Goal: Information Seeking & Learning: Learn about a topic

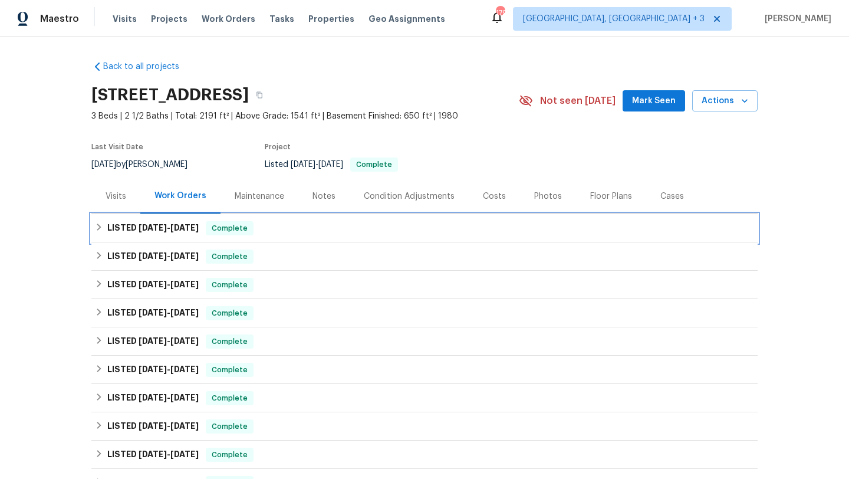
click at [306, 223] on div "LISTED [DATE] - [DATE] Complete" at bounding box center [424, 228] width 659 height 14
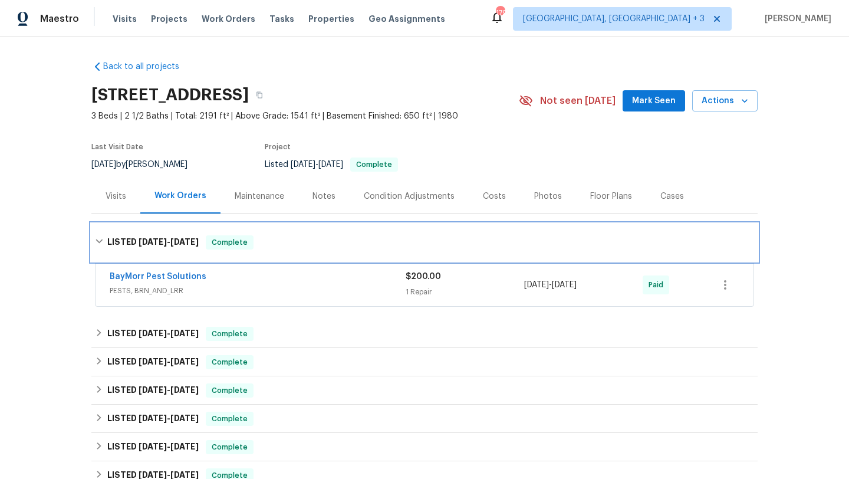
click at [306, 224] on div "LISTED [DATE] - [DATE] Complete" at bounding box center [424, 243] width 667 height 38
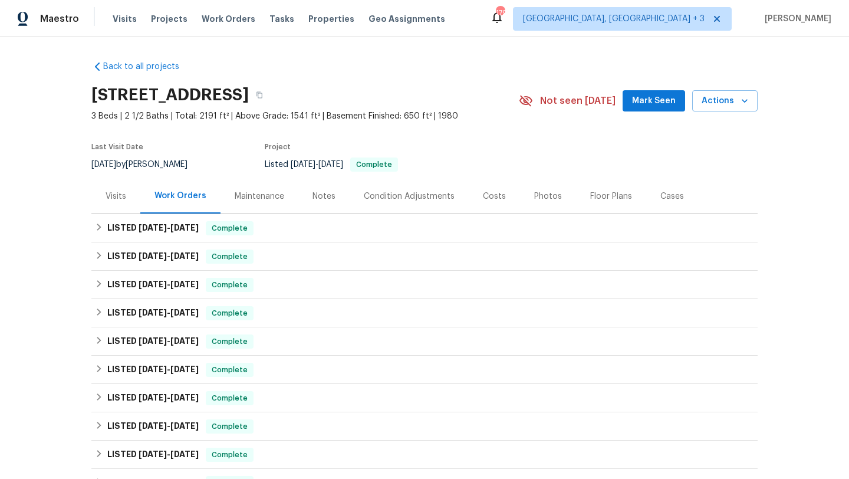
click at [487, 191] on div "Costs" at bounding box center [494, 197] width 23 height 12
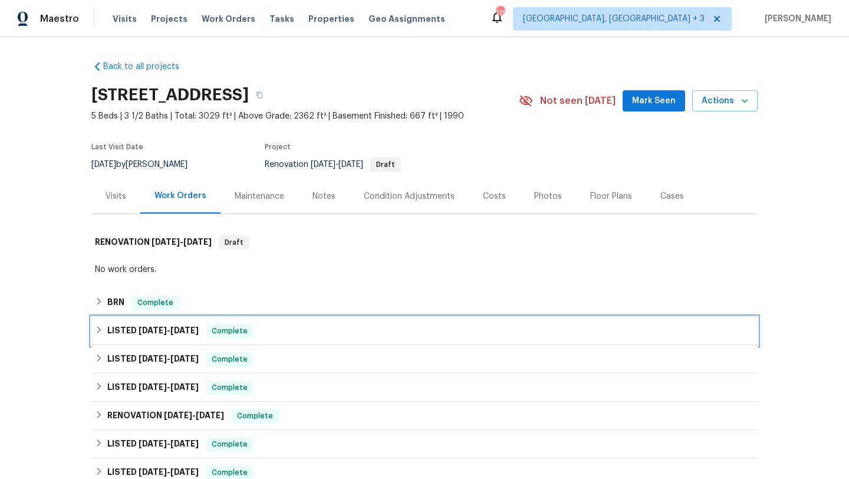
click at [343, 330] on div "LISTED 8/7/25 - 8/15/25 Complete" at bounding box center [424, 331] width 659 height 14
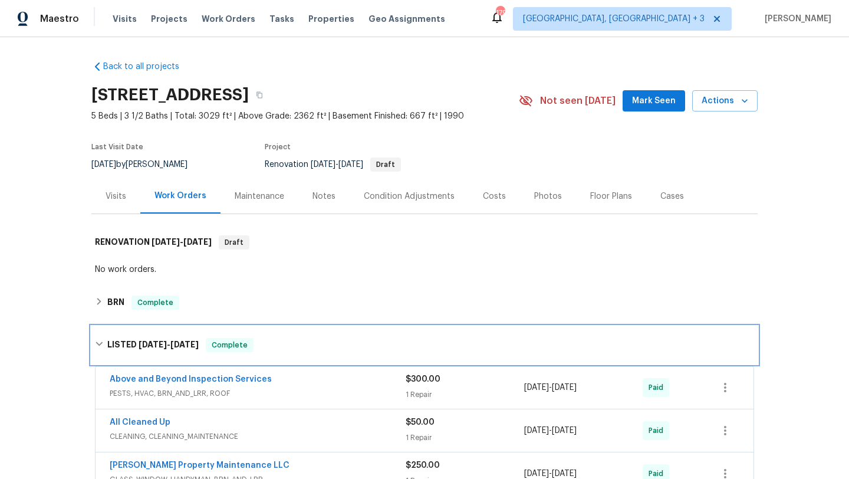
click at [343, 333] on div "LISTED 8/7/25 - 8/15/25 Complete" at bounding box center [424, 345] width 667 height 38
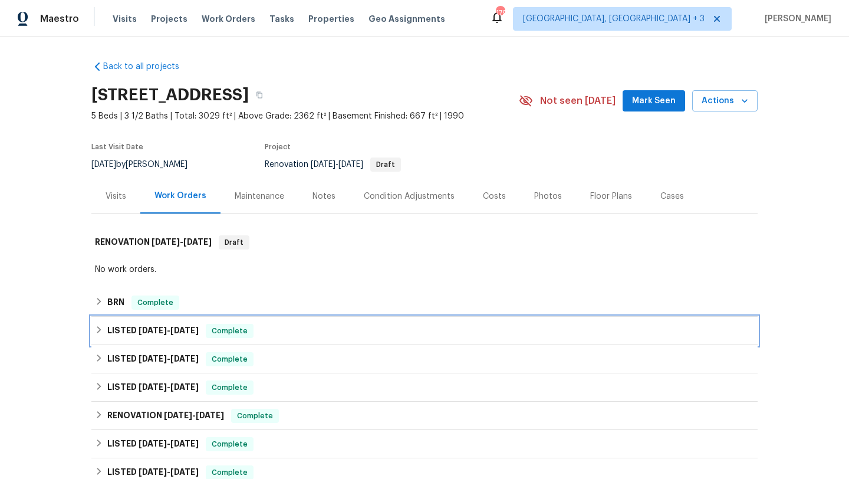
click at [343, 333] on div "LISTED 8/7/25 - 8/15/25 Complete" at bounding box center [424, 331] width 659 height 14
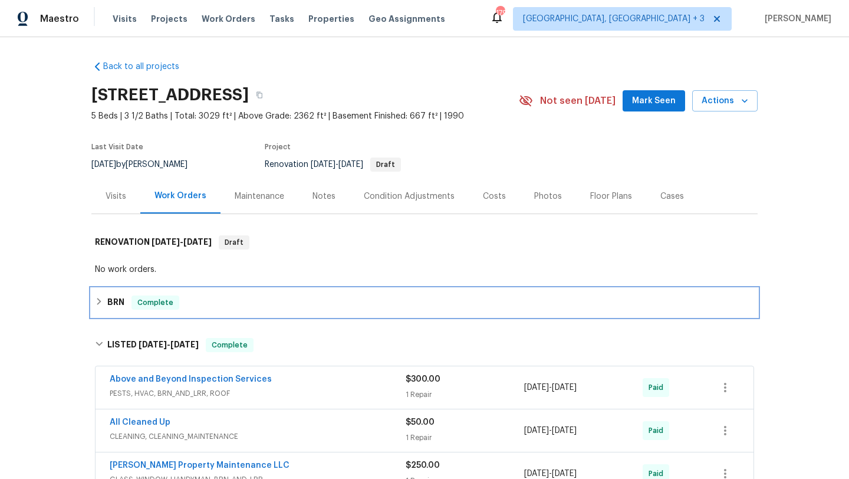
click at [294, 301] on div "BRN Complete" at bounding box center [424, 303] width 659 height 14
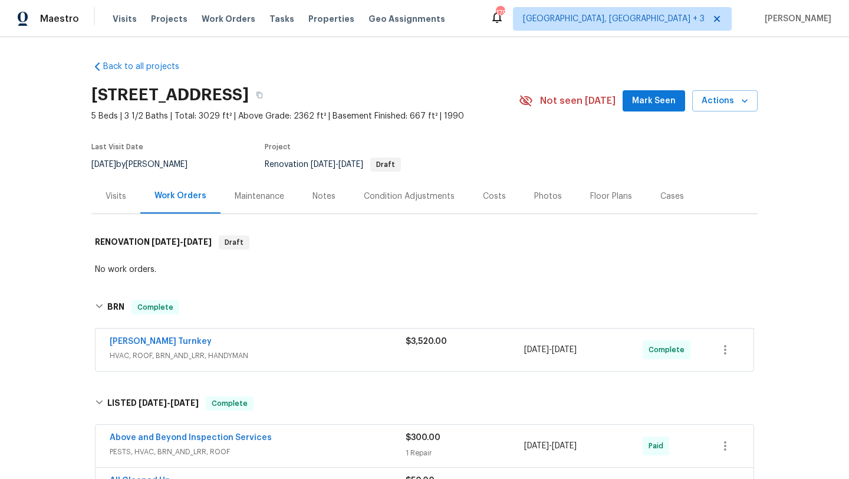
click at [389, 347] on div "Davis Turnkey" at bounding box center [258, 343] width 296 height 14
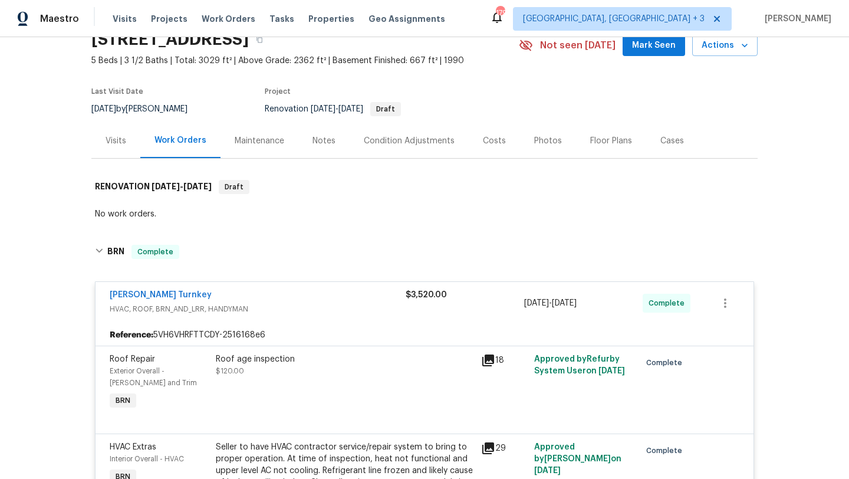
scroll to position [71, 0]
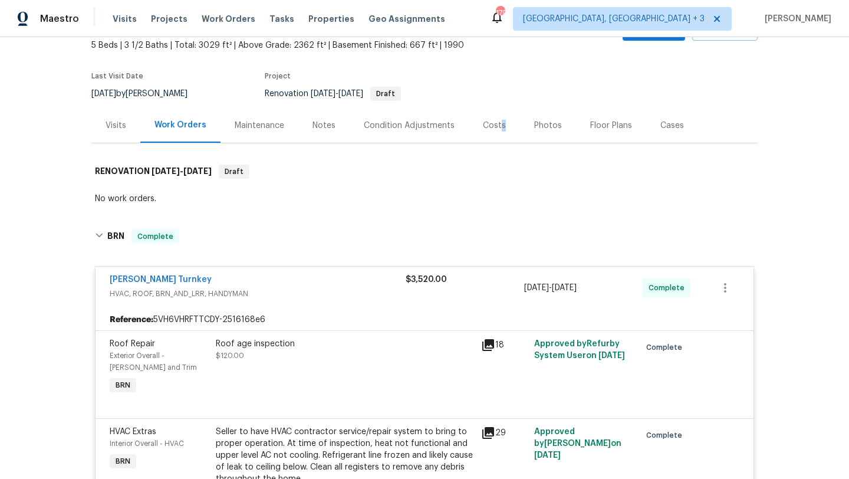
click at [498, 123] on div "Costs" at bounding box center [494, 126] width 23 height 12
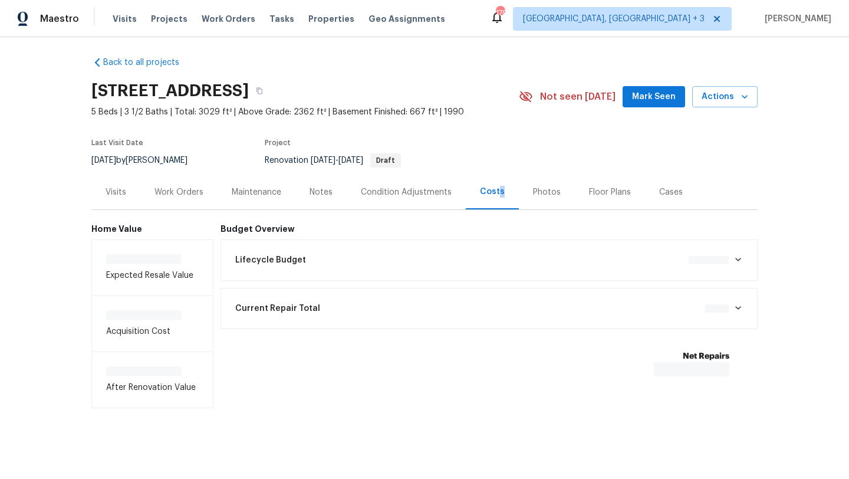
scroll to position [6, 0]
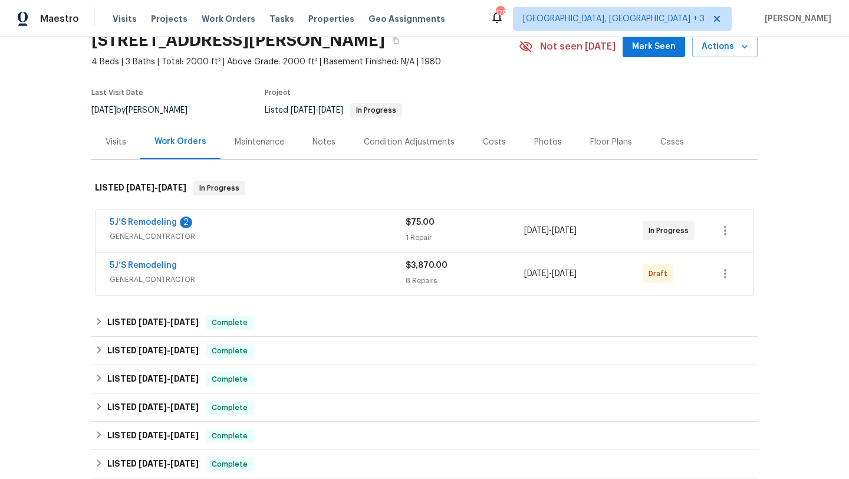
scroll to position [65, 0]
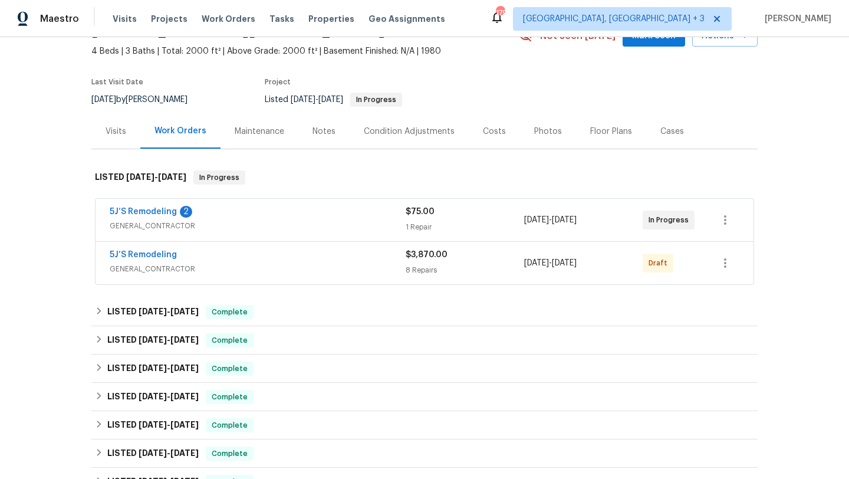
click at [376, 258] on div "5J’S Remodeling" at bounding box center [258, 256] width 296 height 14
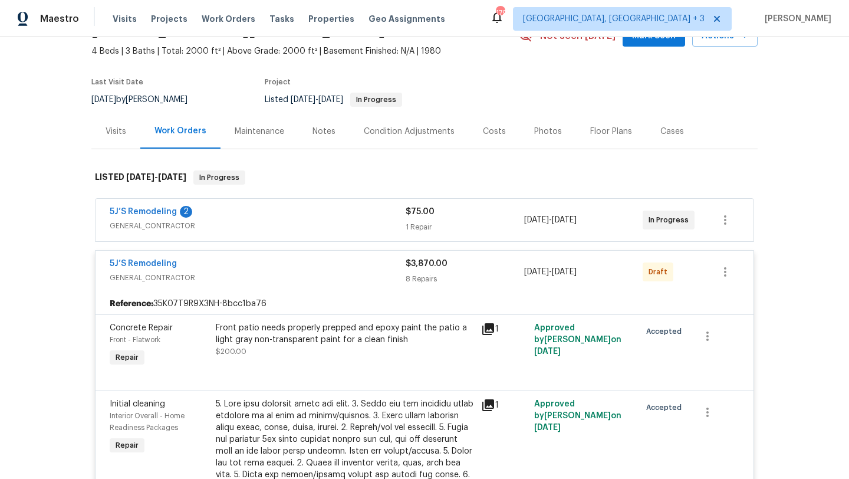
click at [361, 218] on div "5J’S Remodeling 2" at bounding box center [258, 213] width 296 height 14
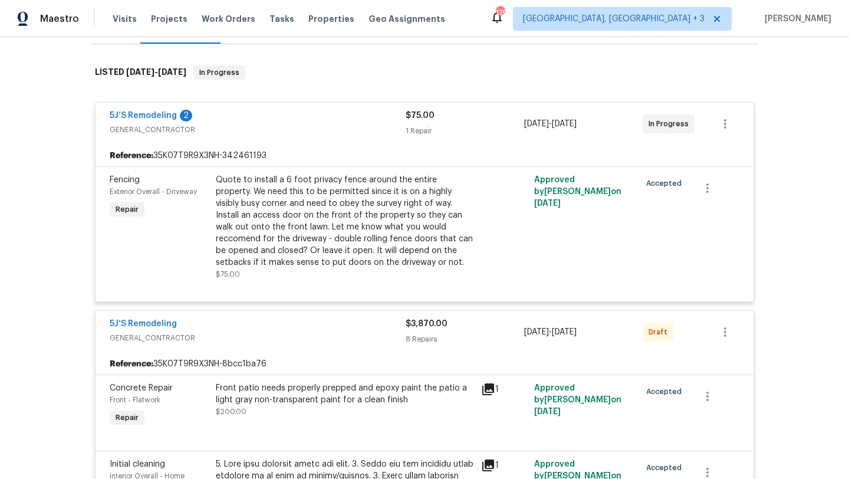
scroll to position [172, 0]
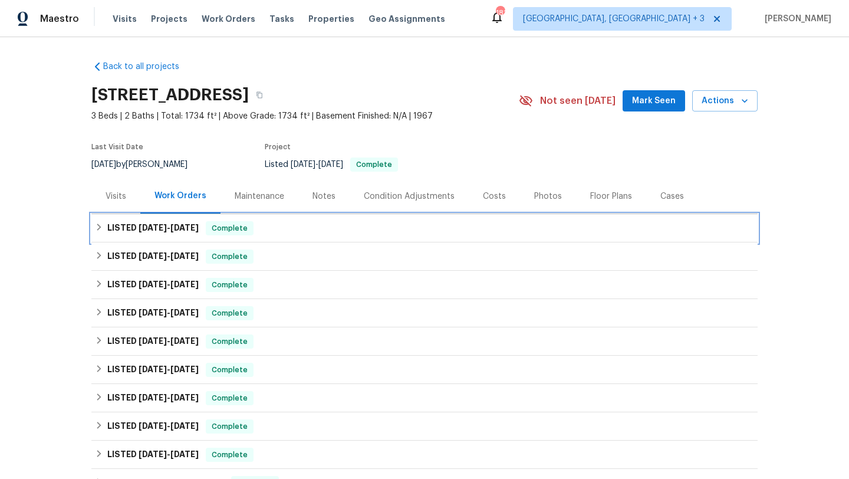
click at [286, 239] on div "LISTED [DATE] - [DATE] Complete" at bounding box center [424, 228] width 667 height 28
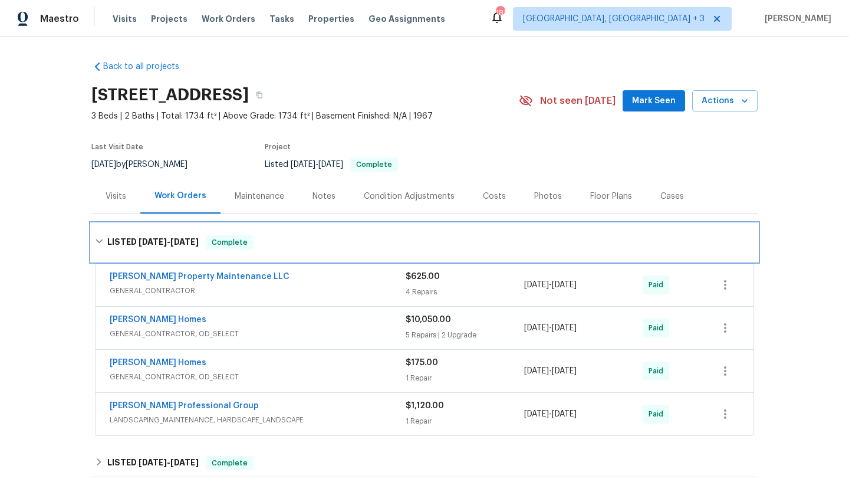
click at [293, 239] on div "LISTED [DATE] - [DATE] Complete" at bounding box center [424, 242] width 659 height 14
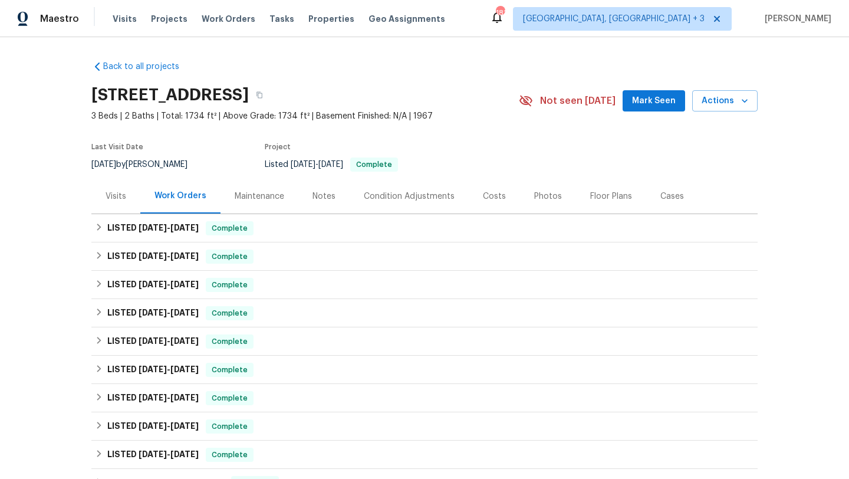
click at [494, 196] on div "Costs" at bounding box center [494, 197] width 23 height 12
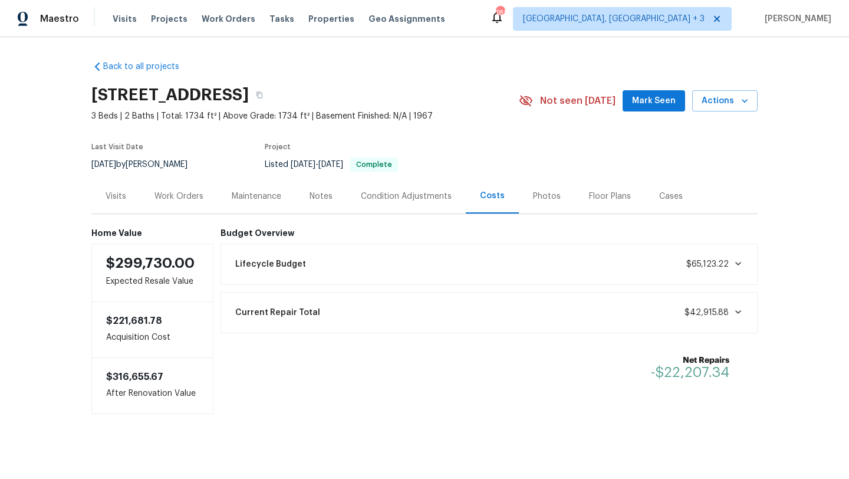
click at [203, 199] on div "Work Orders" at bounding box center [178, 196] width 77 height 35
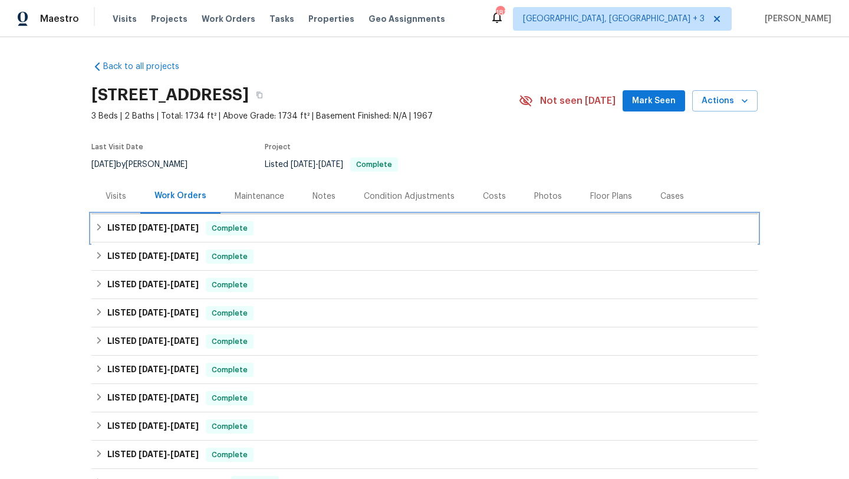
click at [357, 237] on div "LISTED [DATE] - [DATE] Complete" at bounding box center [424, 228] width 667 height 28
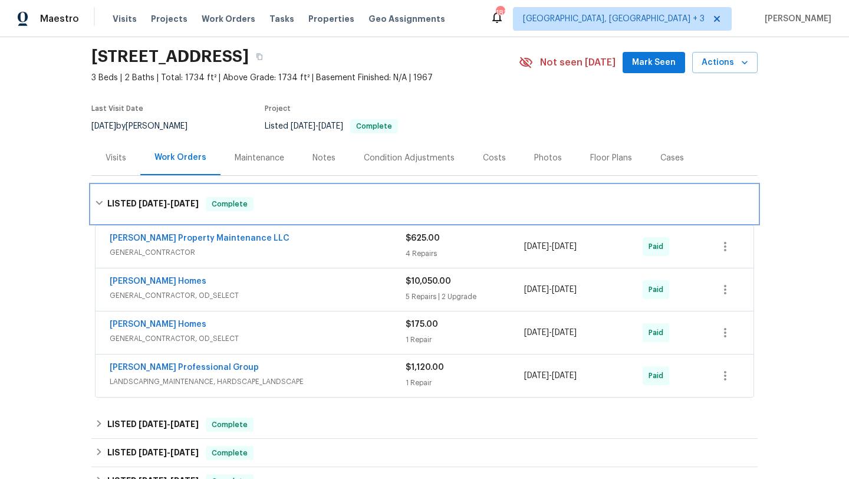
scroll to position [48, 0]
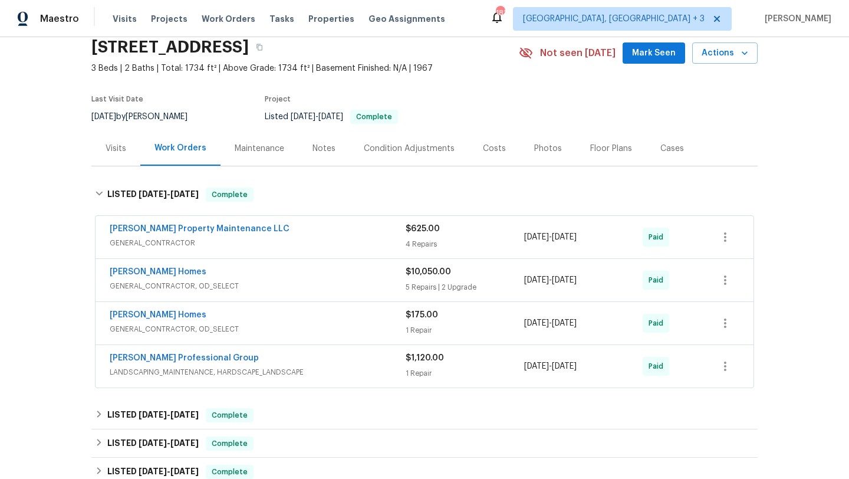
click at [368, 279] on div "[PERSON_NAME] Homes" at bounding box center [258, 273] width 296 height 14
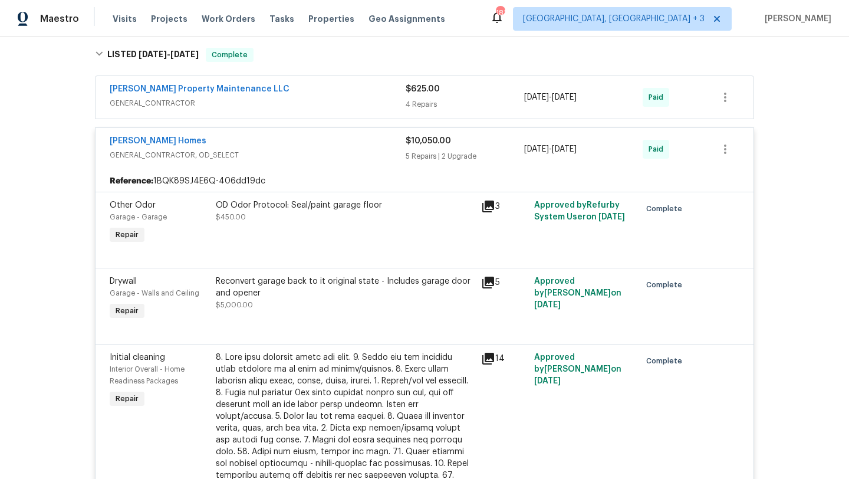
scroll to position [184, 0]
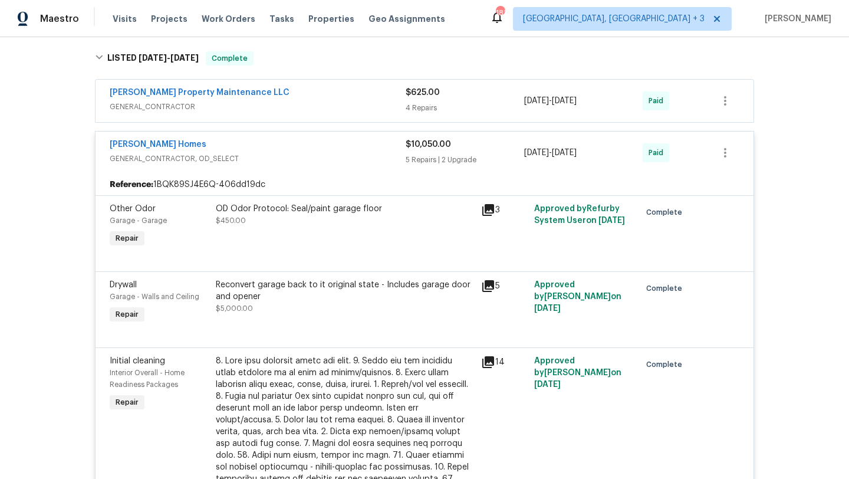
click at [362, 101] on span "GENERAL_CONTRACTOR" at bounding box center [258, 107] width 296 height 12
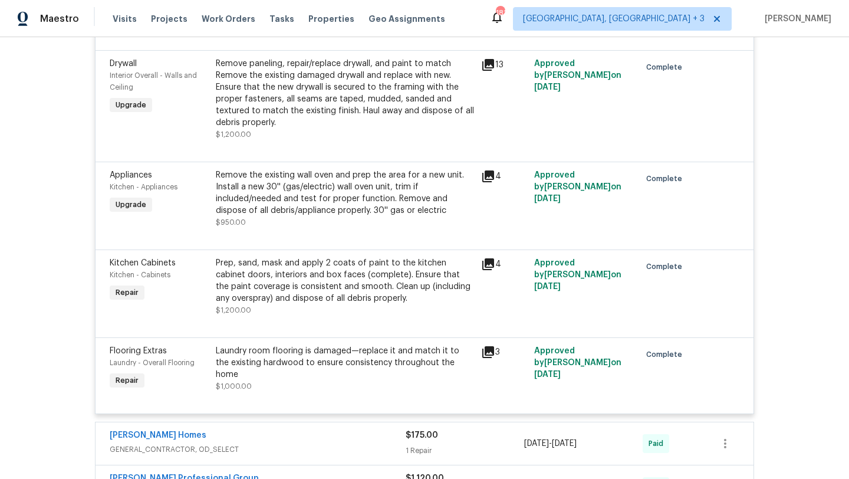
scroll to position [1657, 0]
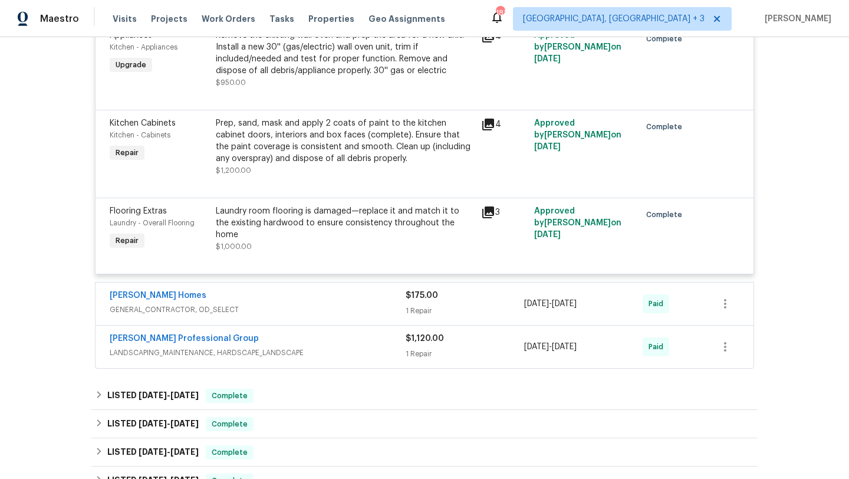
click at [362, 304] on span "GENERAL_CONTRACTOR, OD_SELECT" at bounding box center [258, 310] width 296 height 12
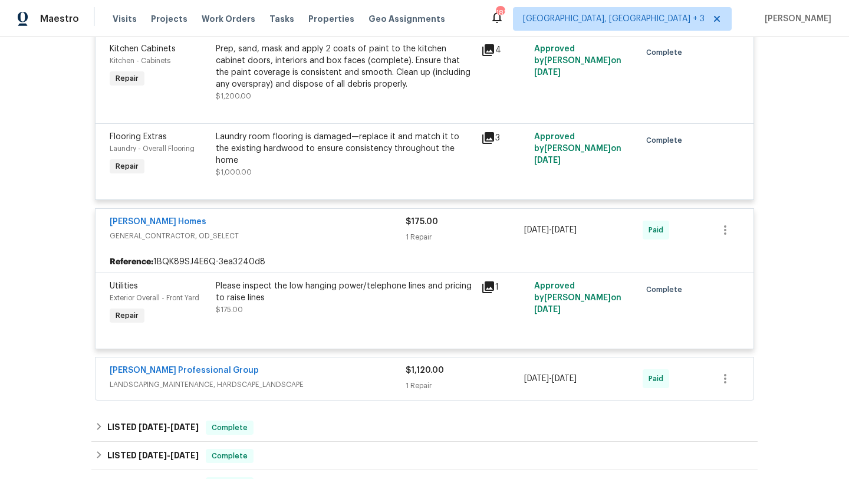
scroll to position [1743, 0]
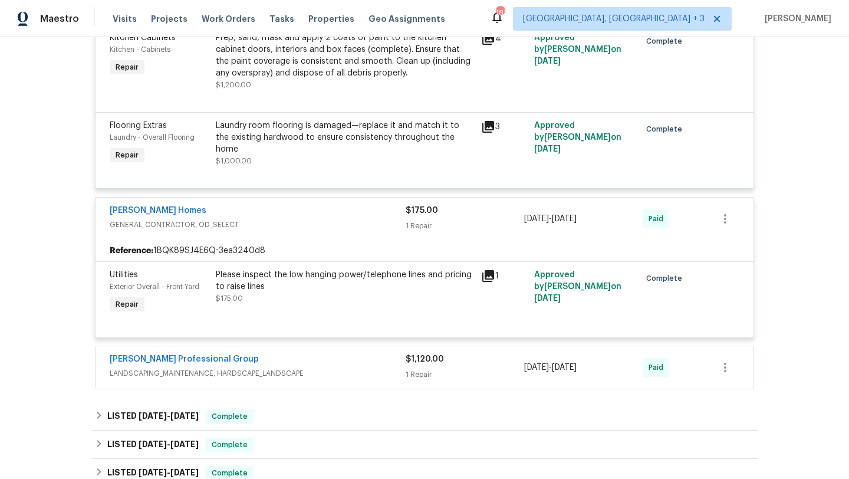
click at [374, 368] on span "LANDSCAPING_MAINTENANCE, HARDSCAPE_LANDSCAPE" at bounding box center [258, 374] width 296 height 12
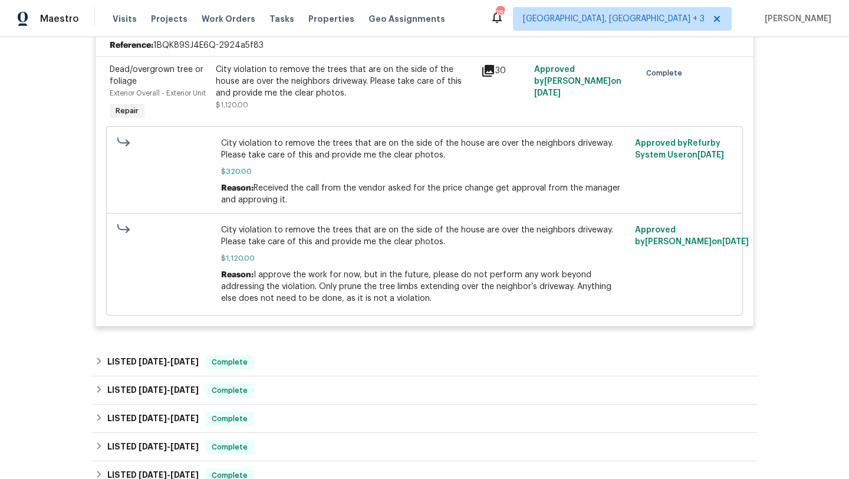
scroll to position [2122, 0]
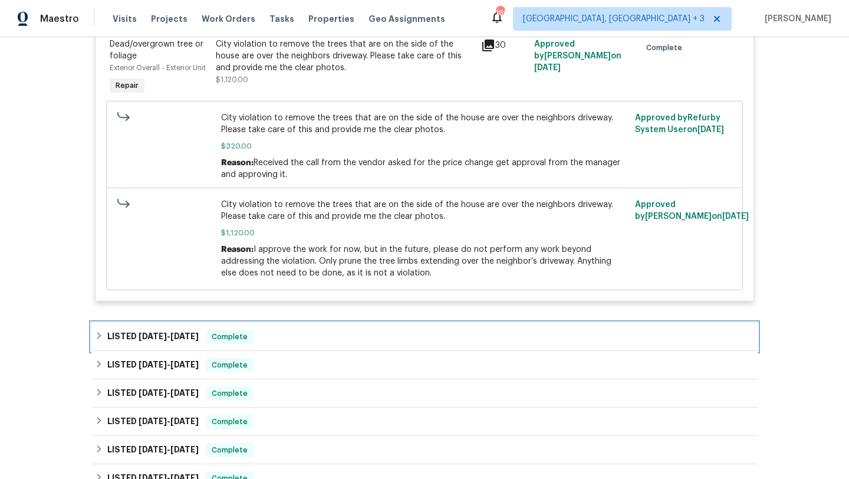
click at [403, 325] on div "LISTED 6/20/25 - 6/23/25 Complete" at bounding box center [424, 337] width 667 height 28
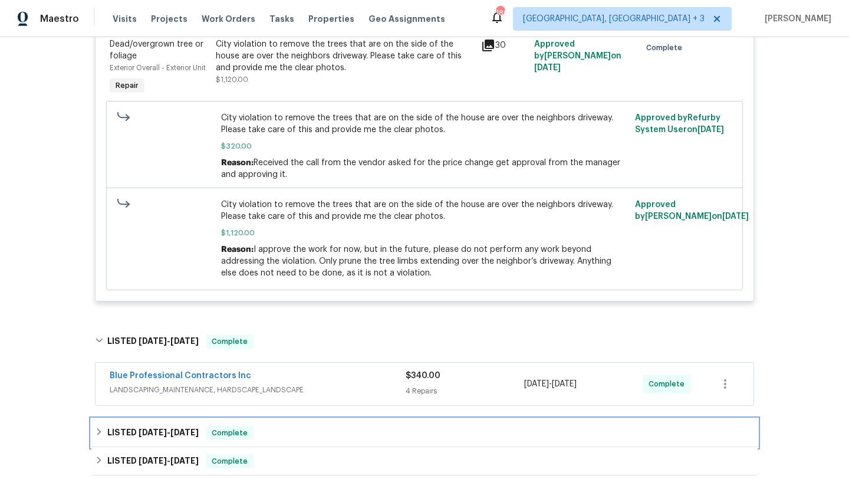
click at [472, 419] on div "LISTED 5/12/25 - 5/13/25 Complete" at bounding box center [424, 433] width 667 height 28
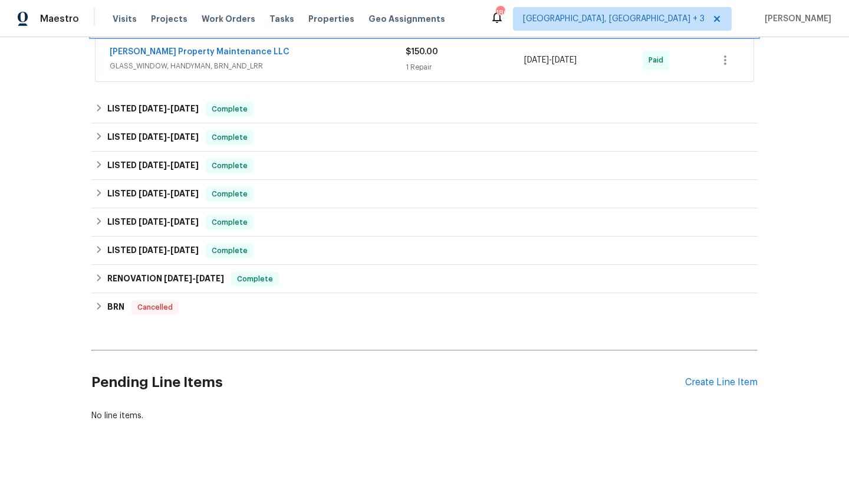
scroll to position [2546, 0]
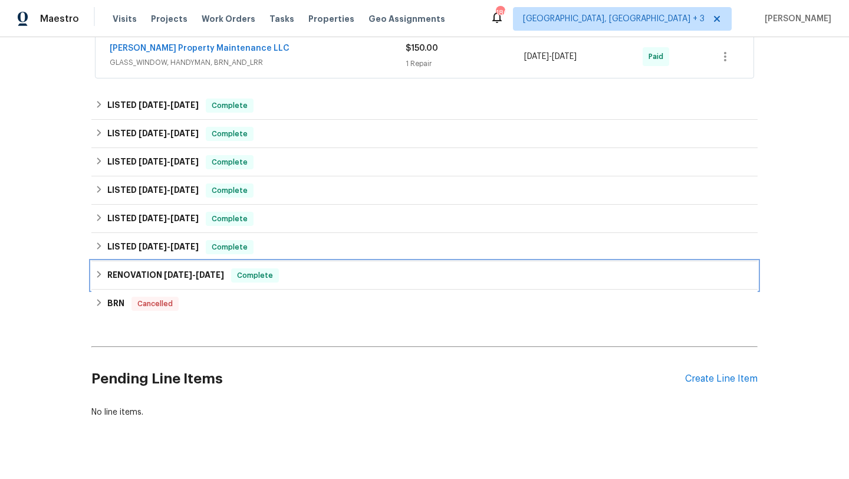
click at [332, 268] on div "RENOVATION 5/20/24 - 7/29/24 Complete" at bounding box center [424, 275] width 659 height 14
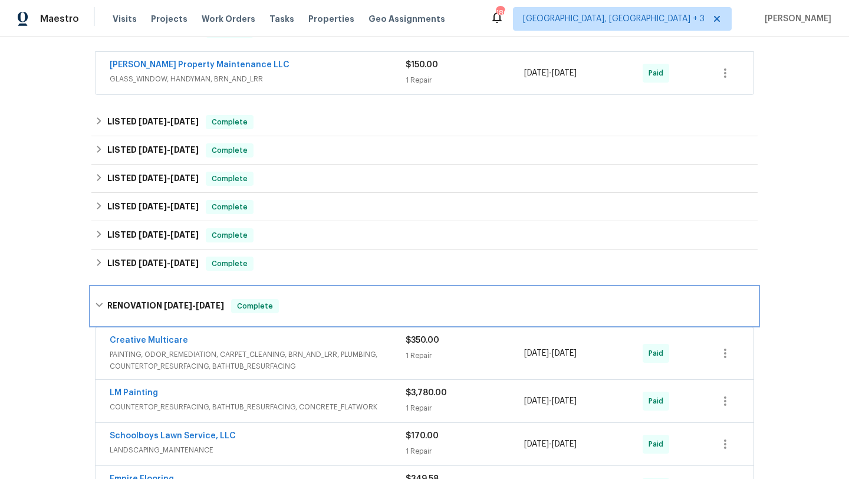
scroll to position [2502, 0]
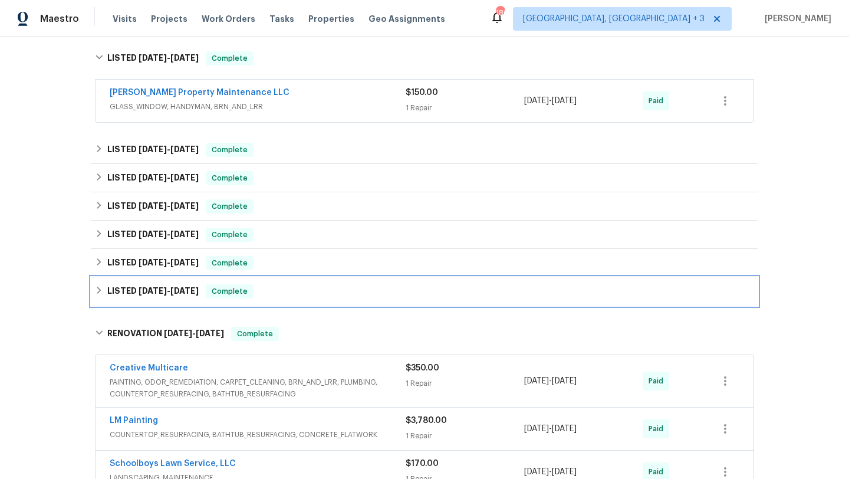
click at [339, 284] on div "LISTED 6/24/24 - 6/26/24 Complete" at bounding box center [424, 291] width 659 height 14
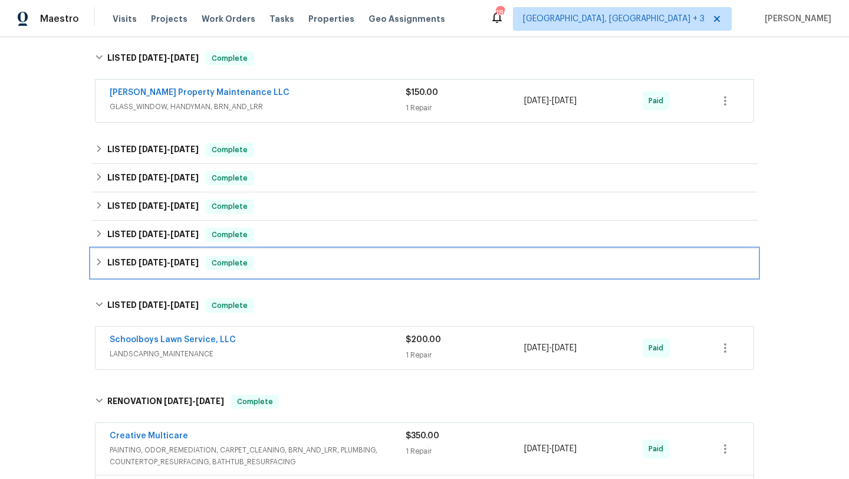
click at [362, 256] on div "LISTED 7/1/24 - 7/3/24 Complete" at bounding box center [424, 263] width 659 height 14
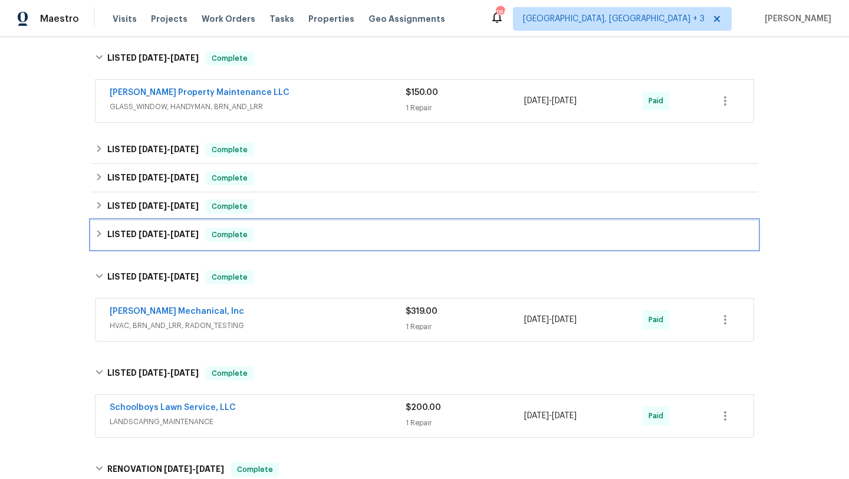
click at [353, 228] on div "LISTED 7/8/24 - 7/16/24 Complete" at bounding box center [424, 235] width 659 height 14
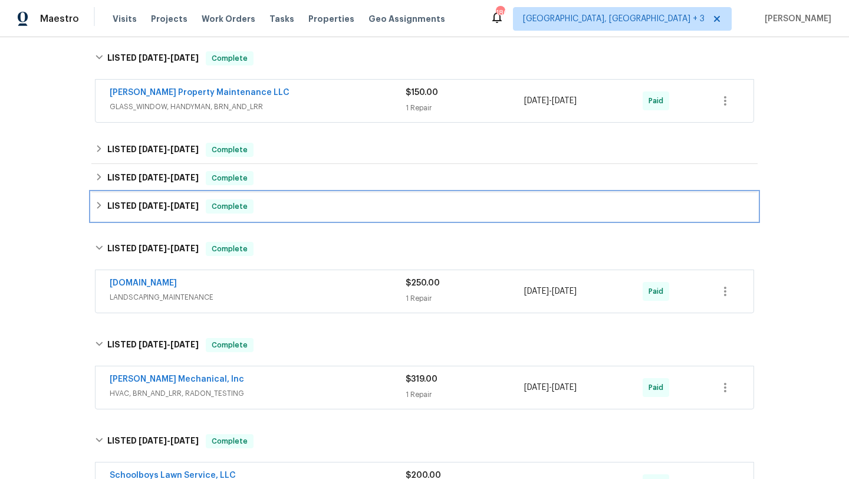
click at [360, 199] on div "LISTED 12/31/24 - 1/2/25 Complete" at bounding box center [424, 206] width 659 height 14
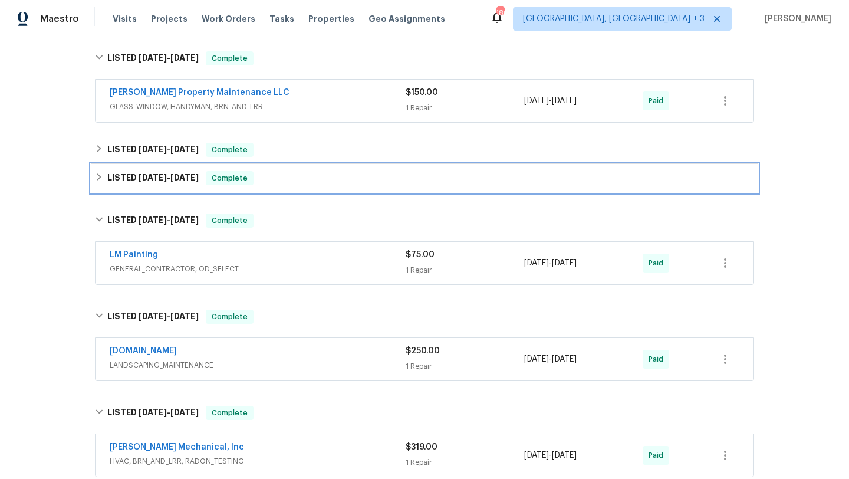
click at [373, 171] on div "LISTED 2/28/25 - 3/5/25 Complete" at bounding box center [424, 178] width 659 height 14
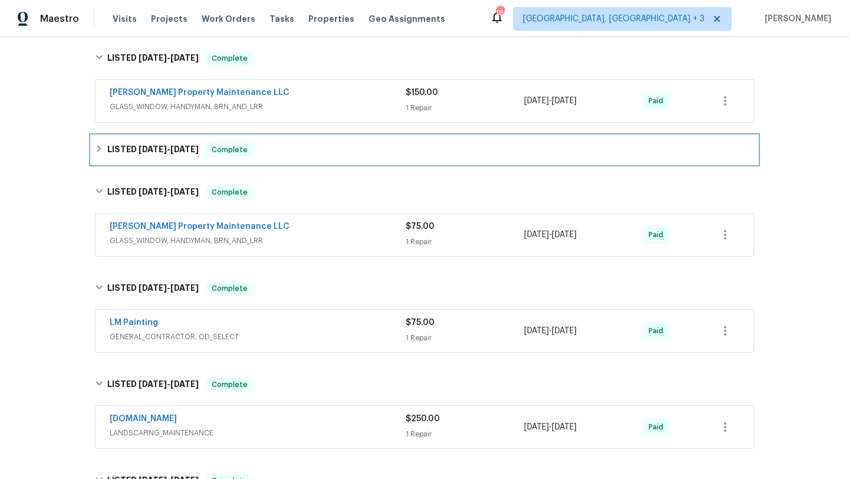
click at [377, 143] on div "LISTED 4/9/25 - 4/10/25 Complete" at bounding box center [424, 150] width 659 height 14
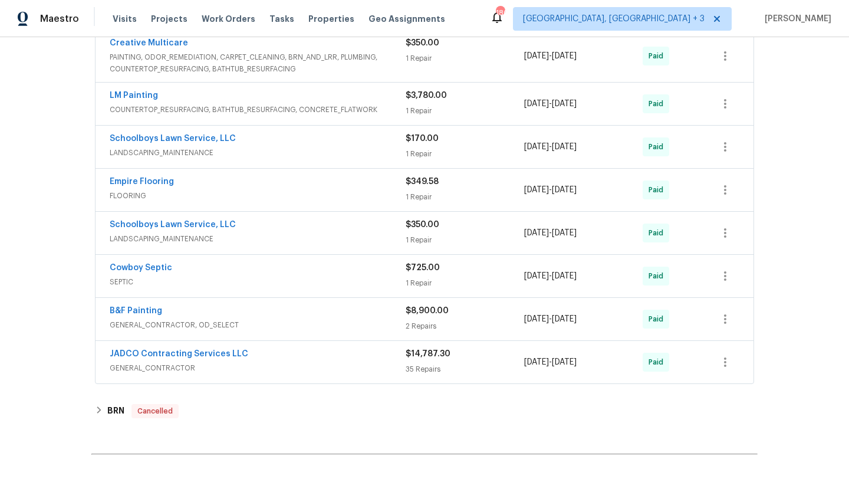
scroll to position [3332, 0]
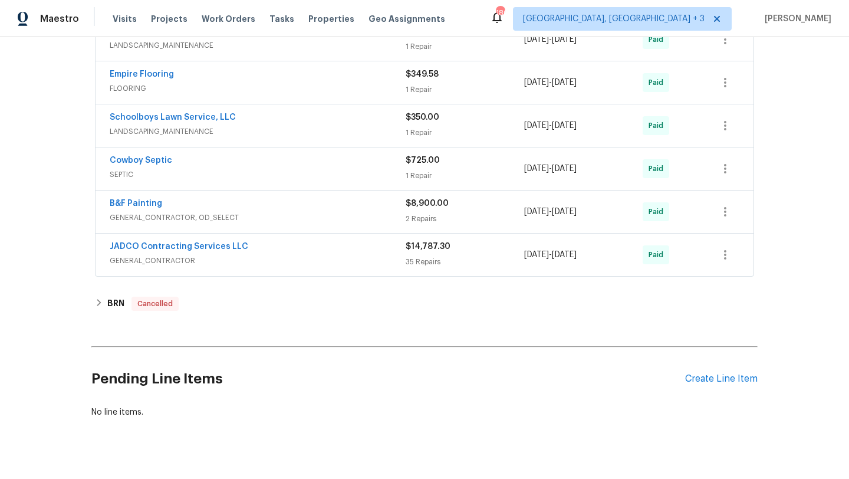
click at [359, 241] on div "JADCO Contracting Services LLC" at bounding box center [258, 248] width 296 height 14
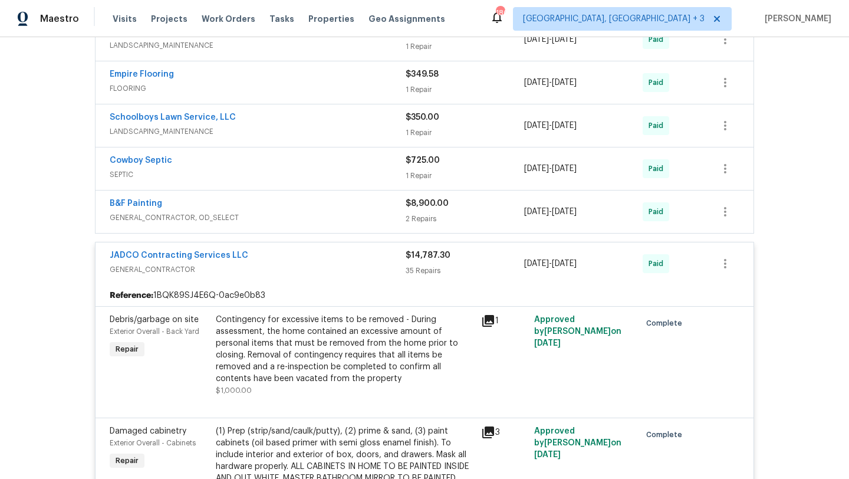
click at [362, 212] on span "GENERAL_CONTRACTOR, OD_SELECT" at bounding box center [258, 218] width 296 height 12
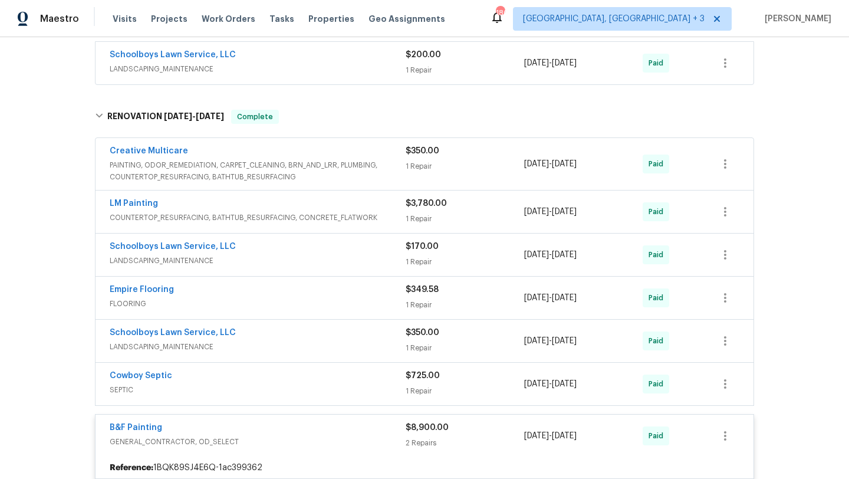
scroll to position [3115, 0]
click at [373, 213] on span "COUNTERTOP_RESURFACING, BATHTUB_RESURFACING, CONCRETE_FLATWORK" at bounding box center [258, 219] width 296 height 12
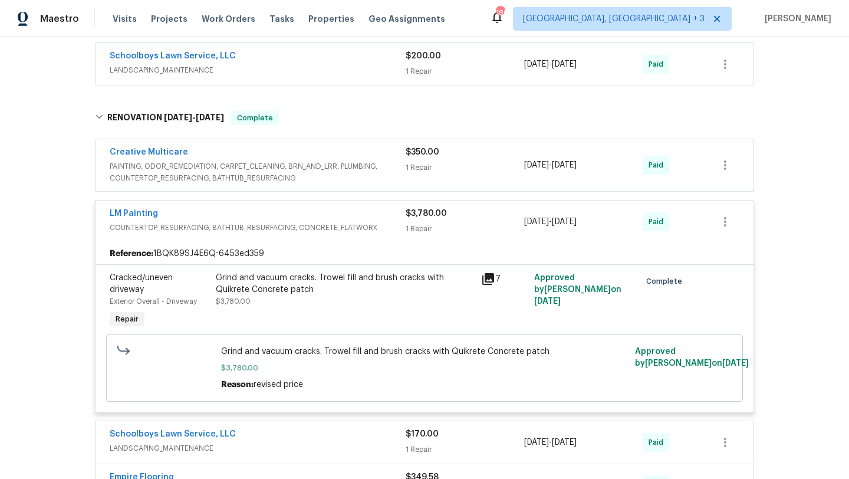
click at [368, 160] on span "PAINTING, ODOR_REMEDIATION, CARPET_CLEANING, BRN_AND_LRR, PLUMBING, COUNTERTOP_…" at bounding box center [258, 172] width 296 height 24
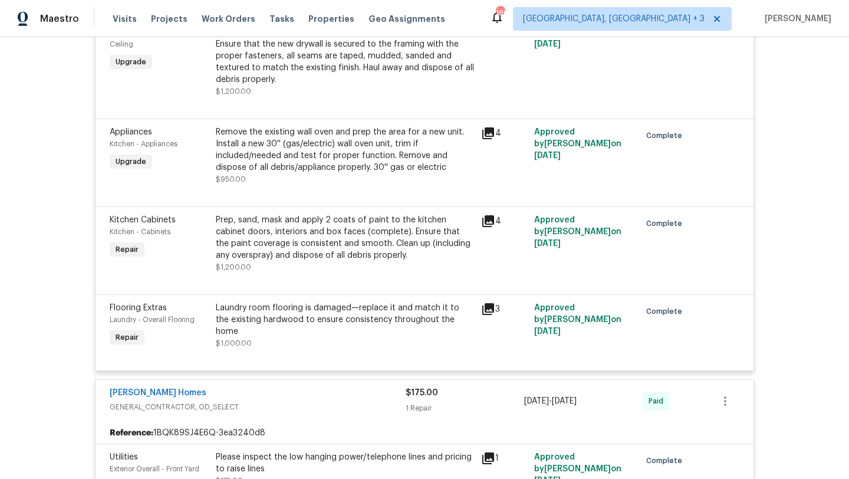
scroll to position [1560, 0]
